Goal: Navigation & Orientation: Go to known website

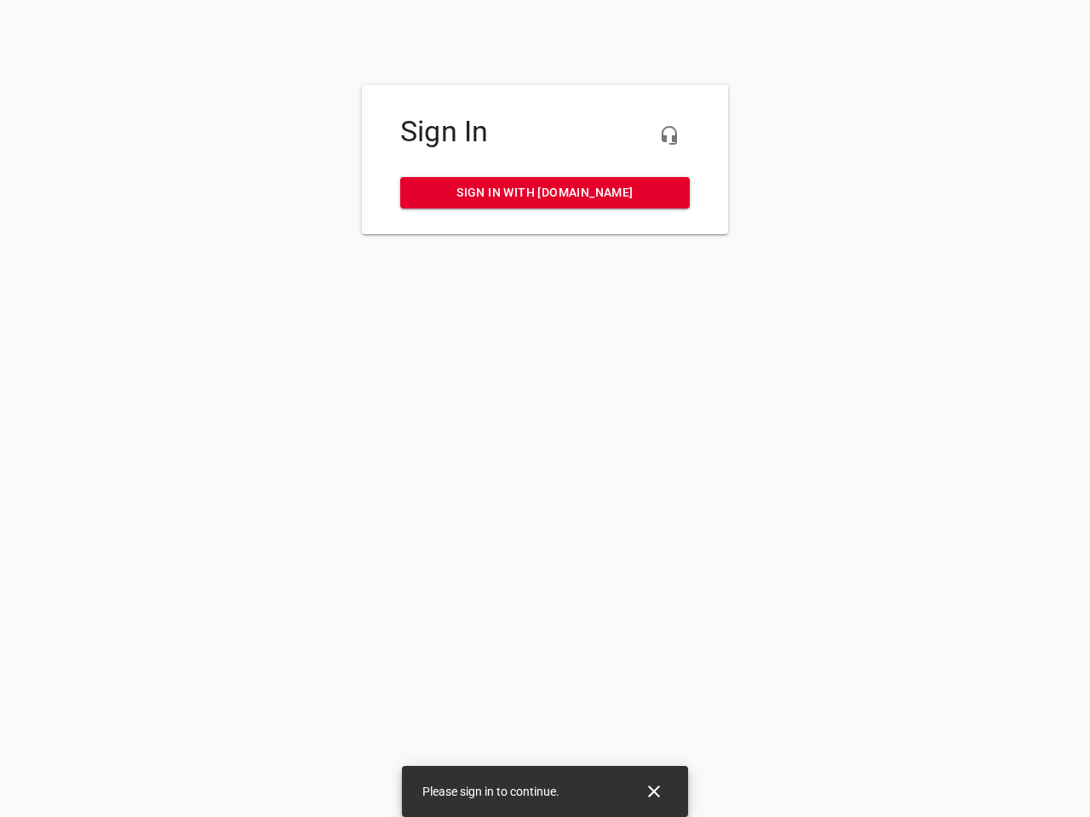
click at [669, 135] on icon "button" at bounding box center [669, 135] width 20 height 20
click at [654, 792] on icon "Close" at bounding box center [654, 792] width 12 height 12
